Goal: Navigation & Orientation: Find specific page/section

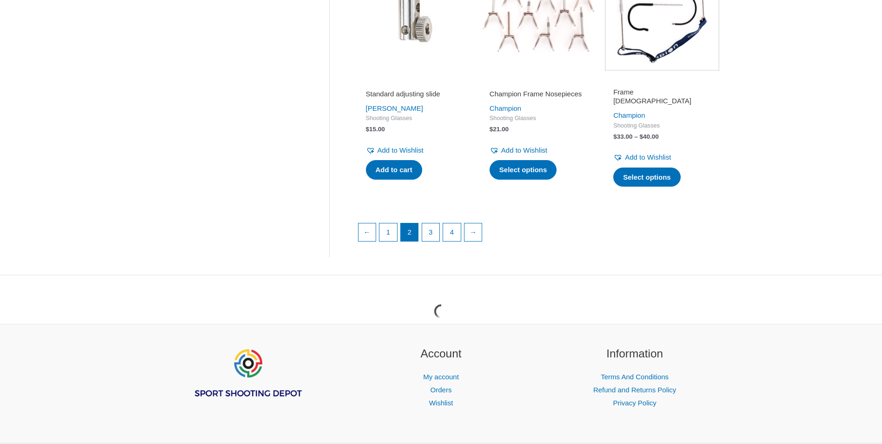
scroll to position [1255, 0]
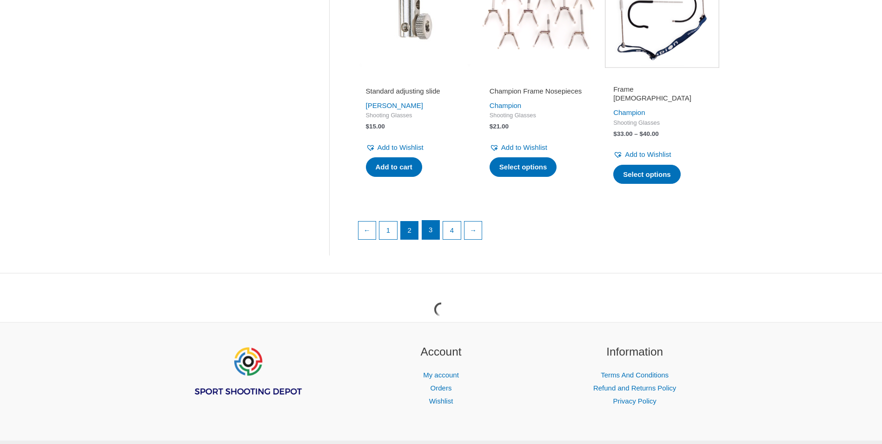
click at [437, 227] on link "3" at bounding box center [431, 229] width 18 height 19
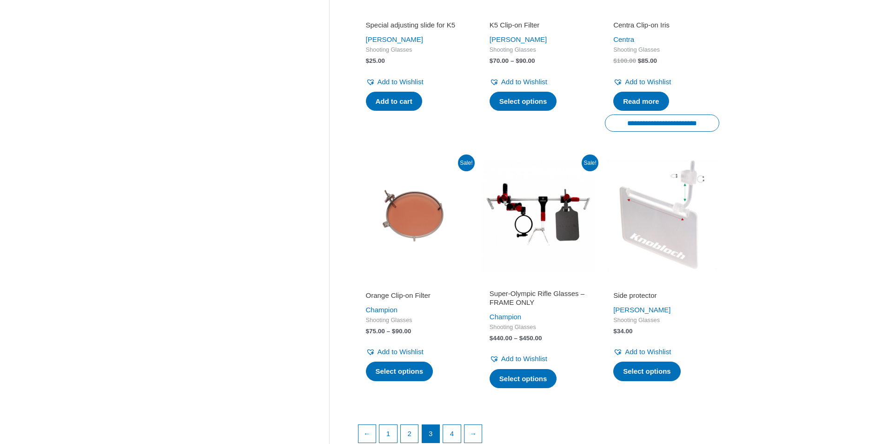
scroll to position [1140, 0]
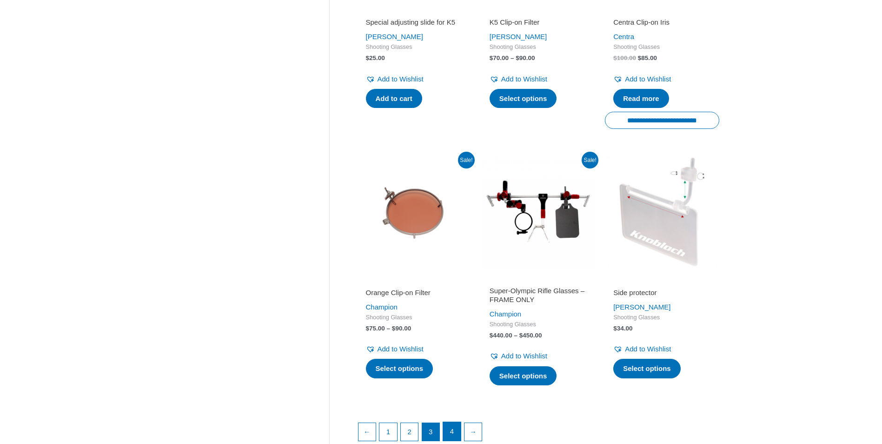
click at [456, 422] on link "4" at bounding box center [452, 431] width 18 height 19
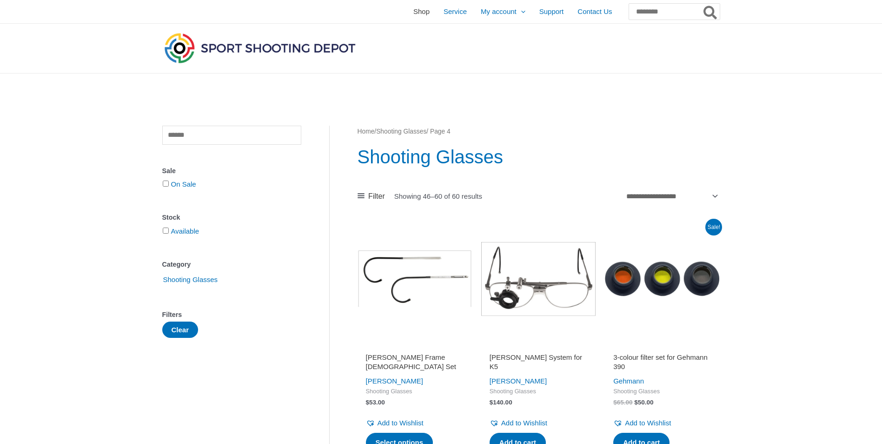
click at [413, 13] on span "Shop" at bounding box center [421, 11] width 16 height 23
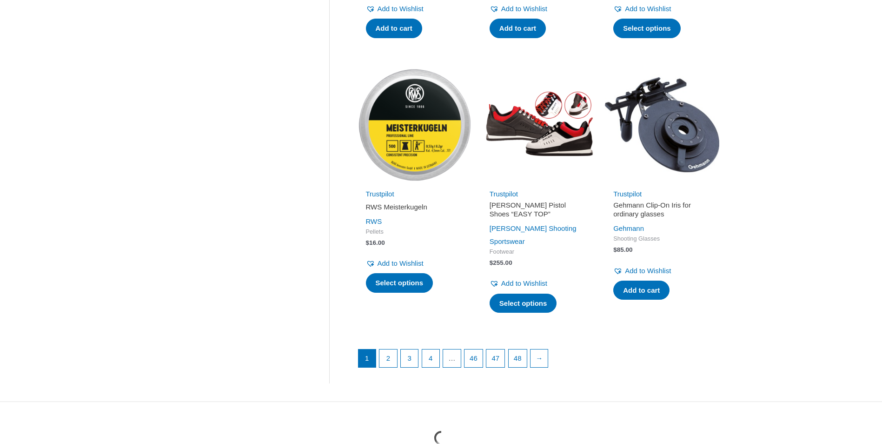
scroll to position [1162, 0]
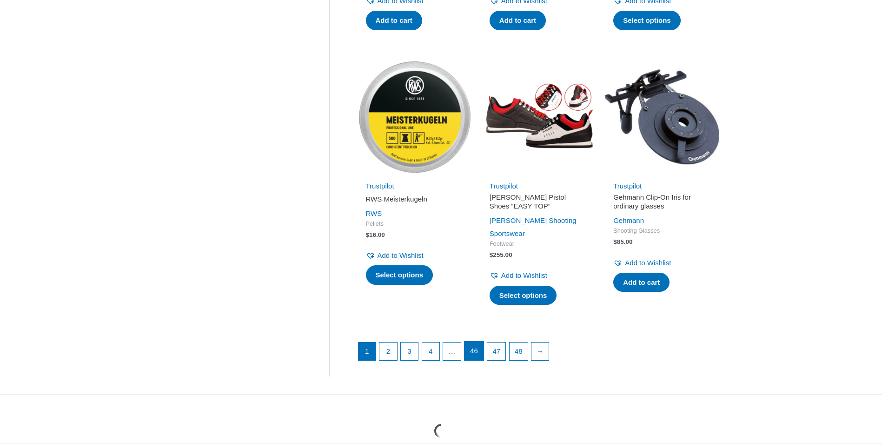
click at [474, 341] on link "46" at bounding box center [474, 350] width 19 height 19
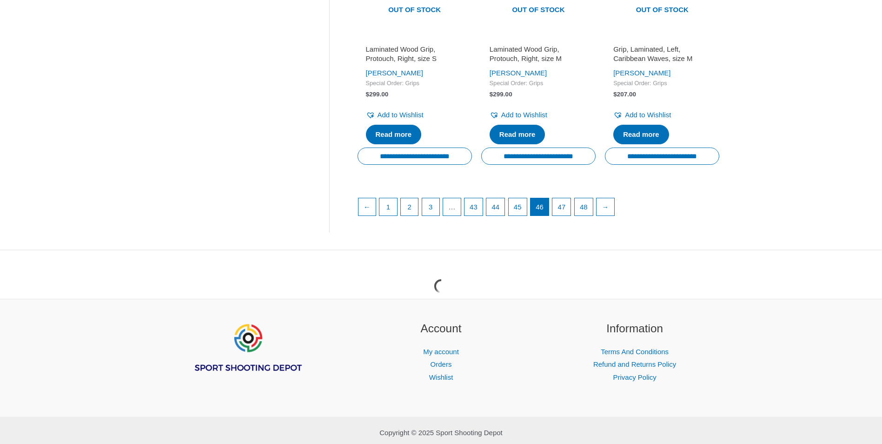
scroll to position [1348, 0]
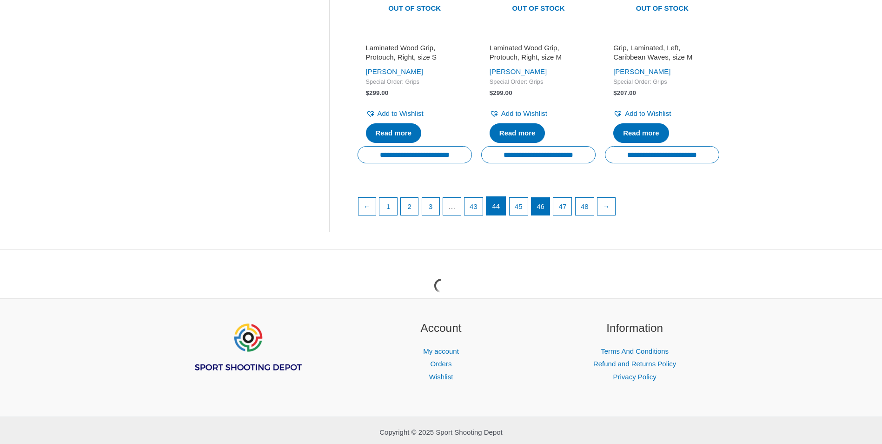
click at [497, 213] on link "44" at bounding box center [495, 206] width 19 height 19
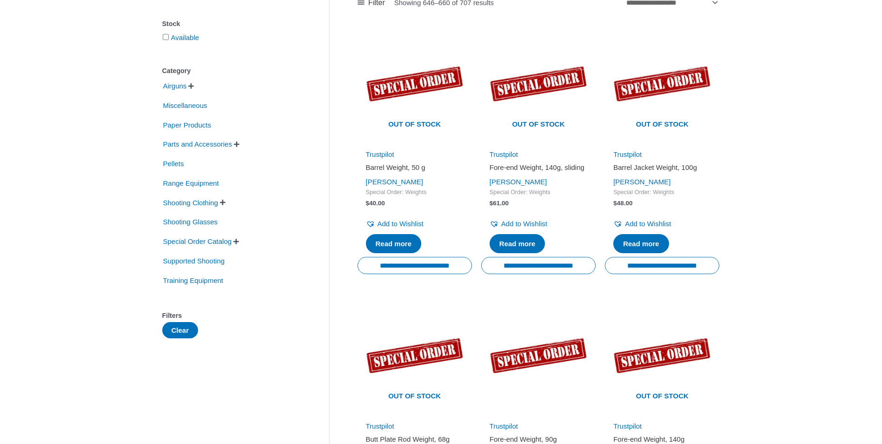
scroll to position [139, 0]
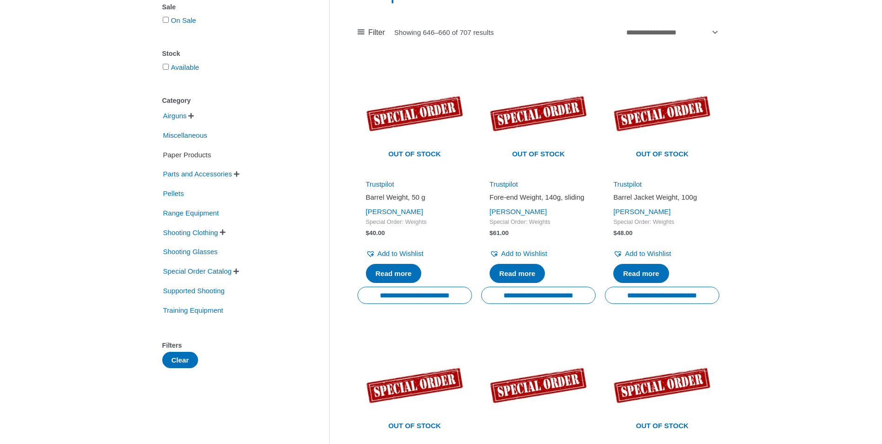
click at [202, 155] on span "Paper Products" at bounding box center [187, 155] width 50 height 16
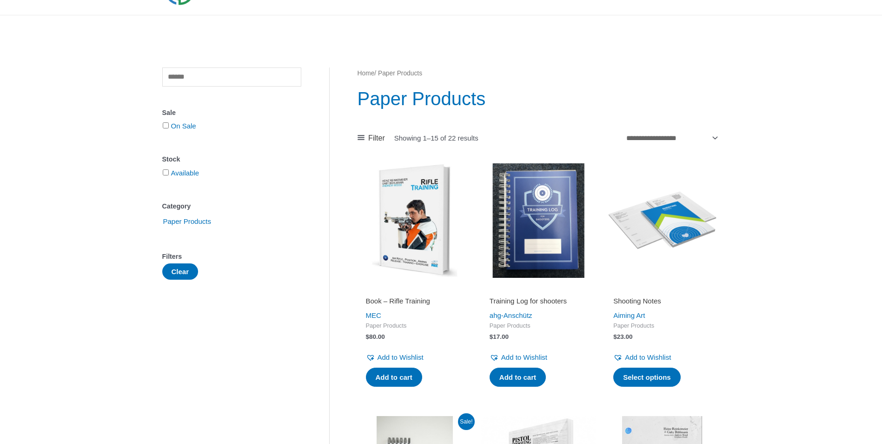
scroll to position [24, 0]
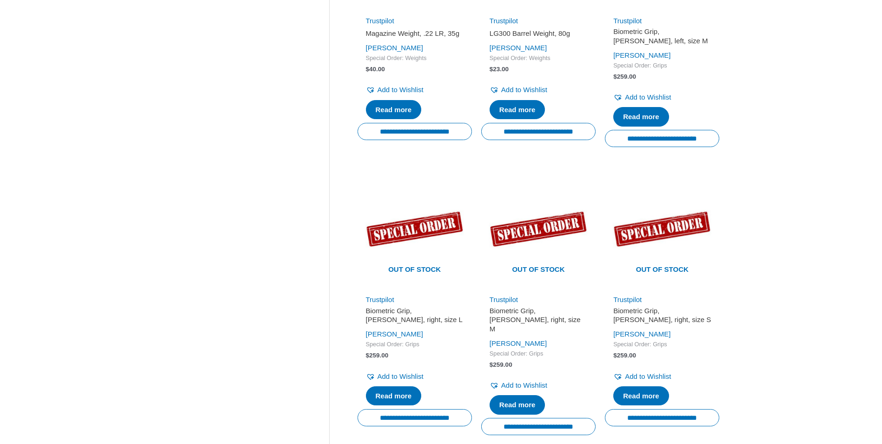
scroll to position [1209, 0]
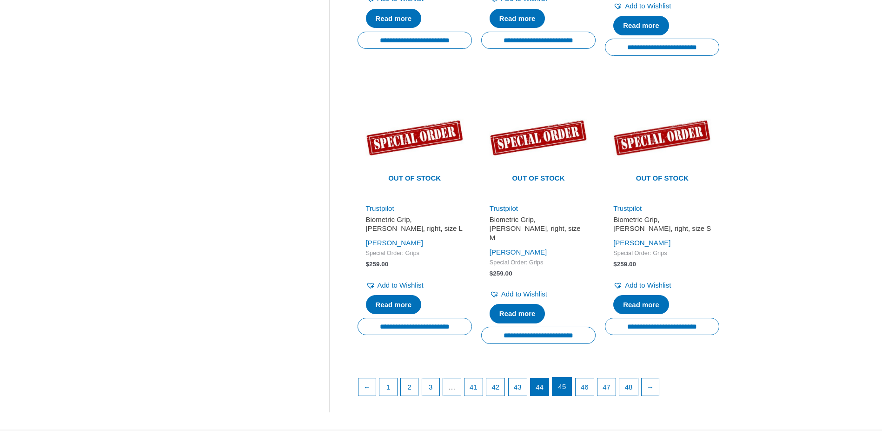
click at [569, 396] on link "45" at bounding box center [561, 386] width 19 height 19
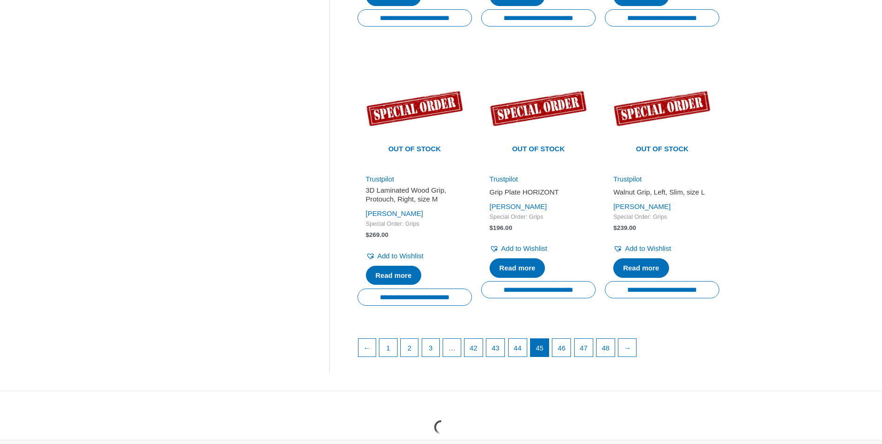
scroll to position [1255, 0]
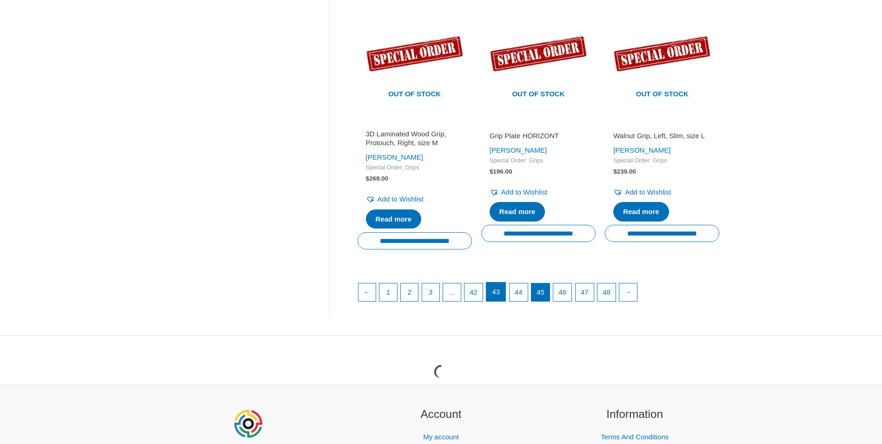
click at [502, 292] on link "43" at bounding box center [495, 291] width 19 height 19
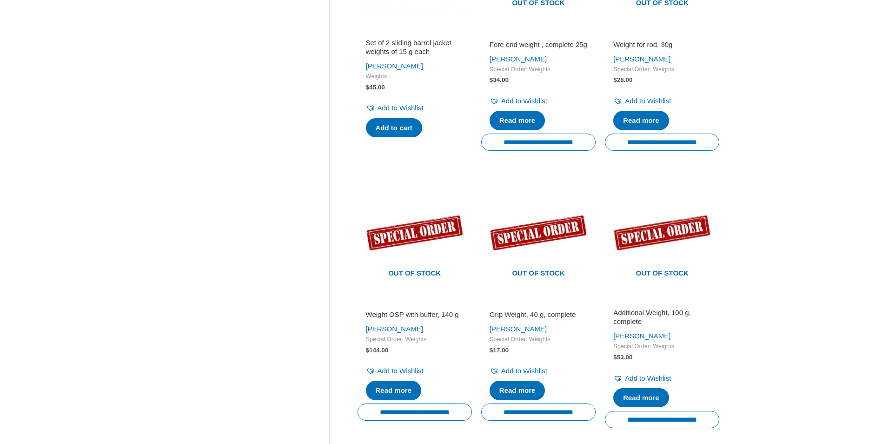
scroll to position [1209, 0]
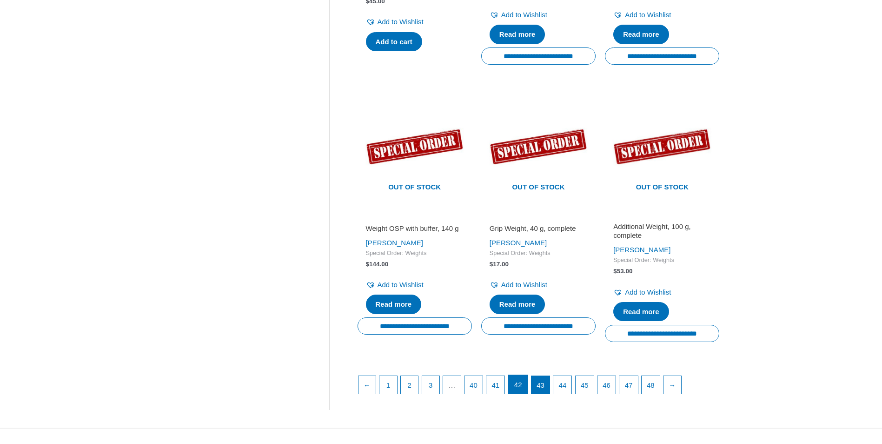
click at [527, 389] on link "42" at bounding box center [518, 384] width 19 height 19
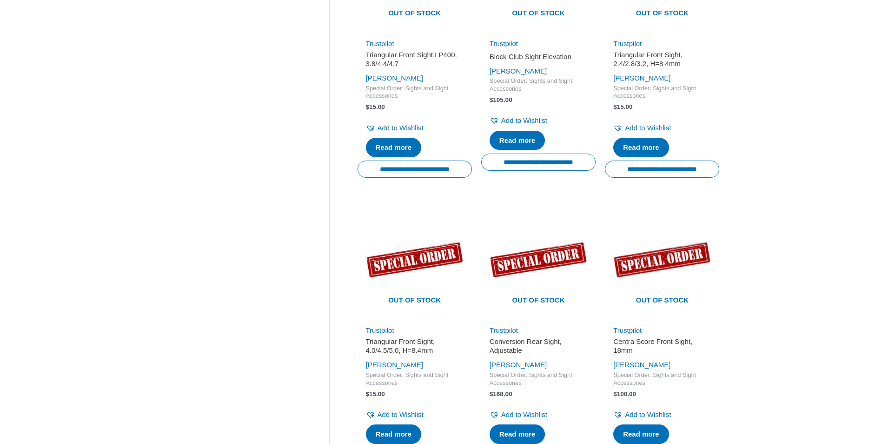
scroll to position [1255, 0]
